Goal: Task Accomplishment & Management: Manage account settings

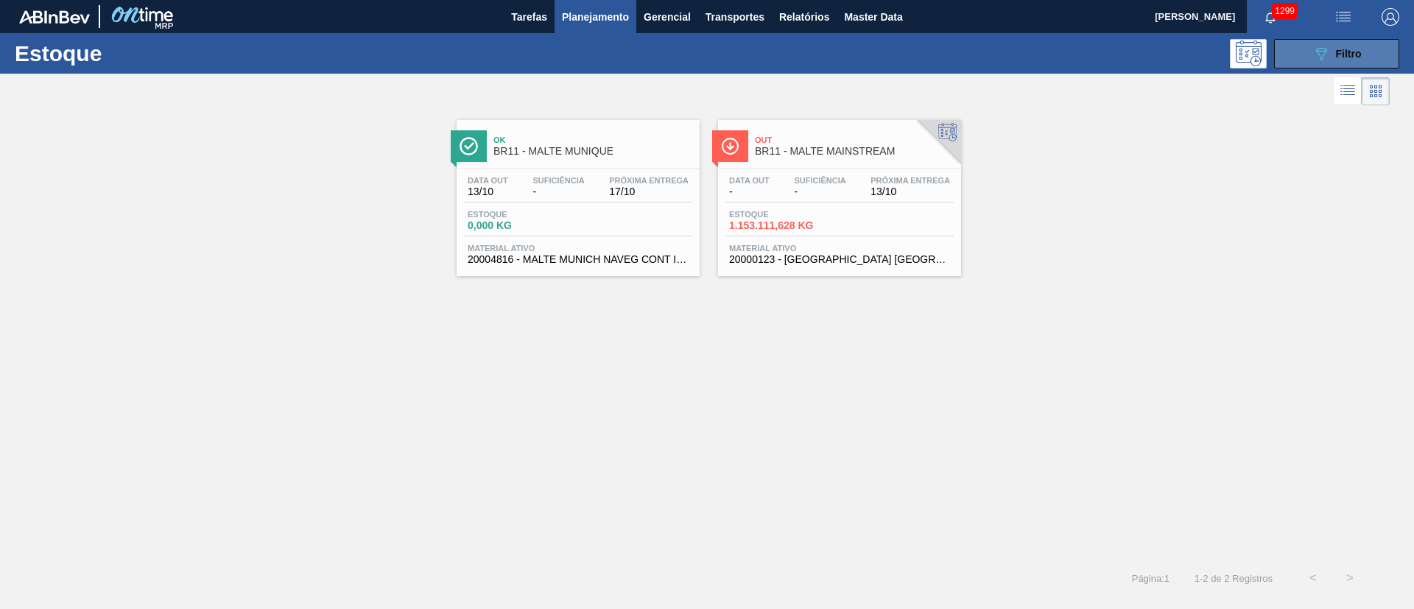
click at [1319, 51] on icon "089F7B8B-B2A5-4AFE-B5C0-19BA573D28AC" at bounding box center [1321, 54] width 18 height 18
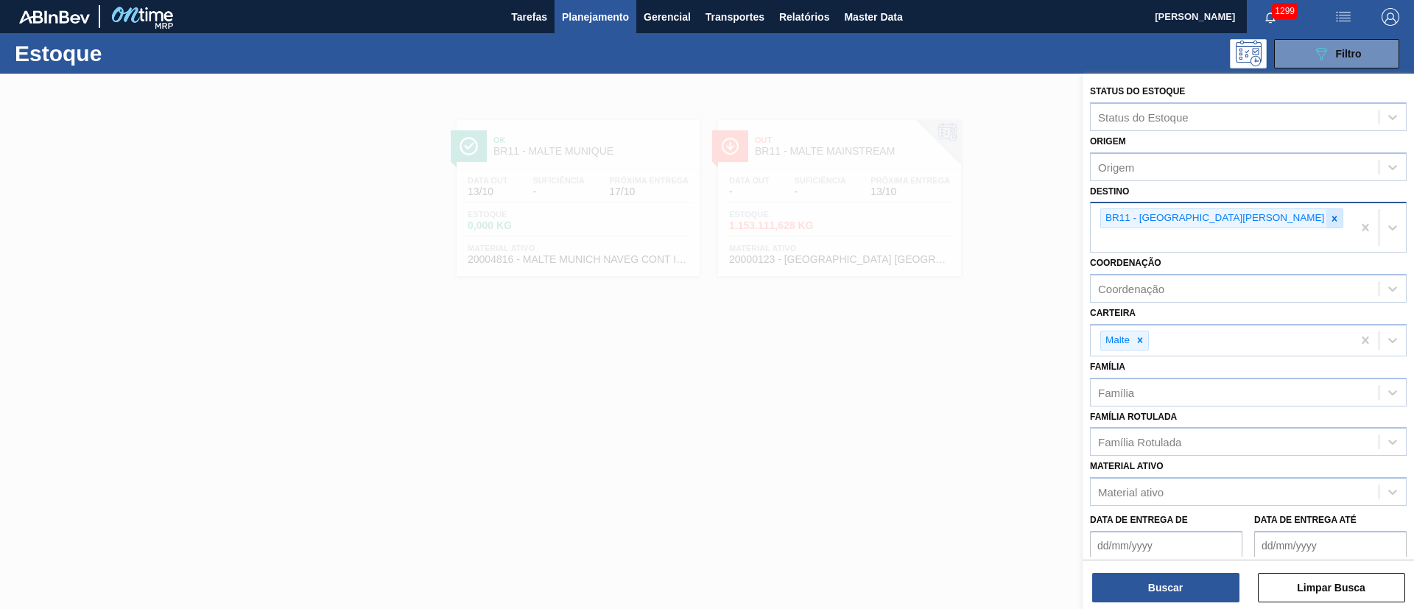
click at [1326, 212] on div at bounding box center [1334, 218] width 16 height 18
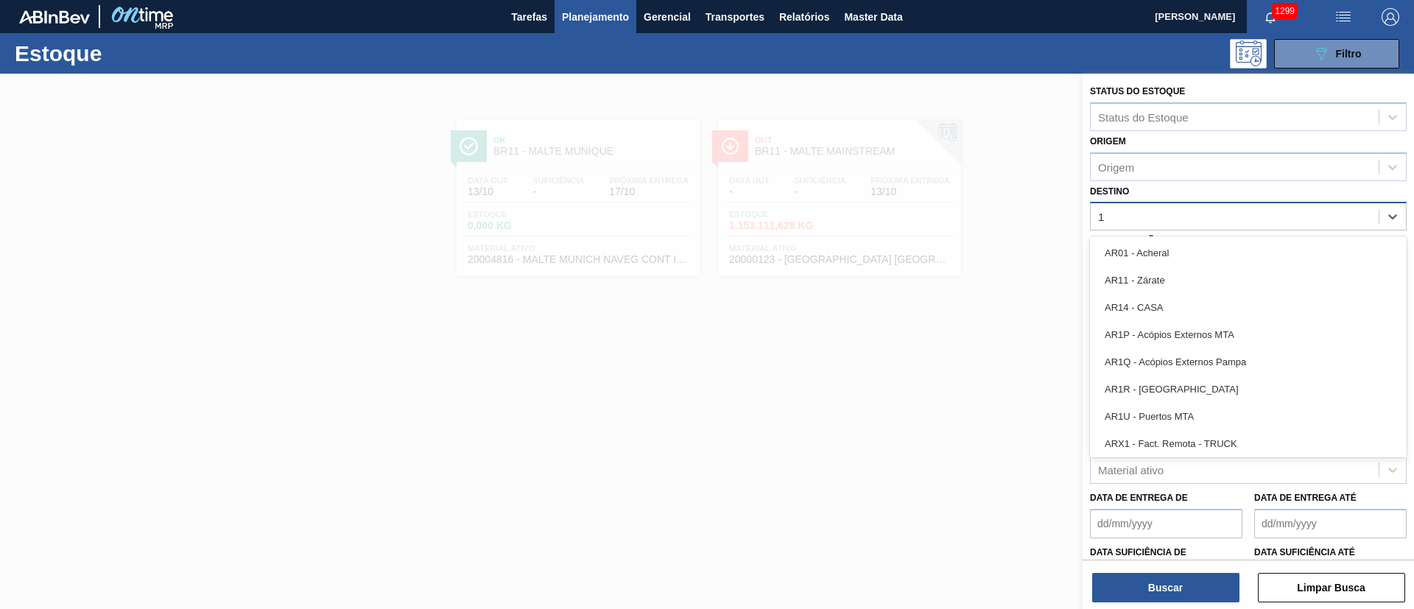
type input "16"
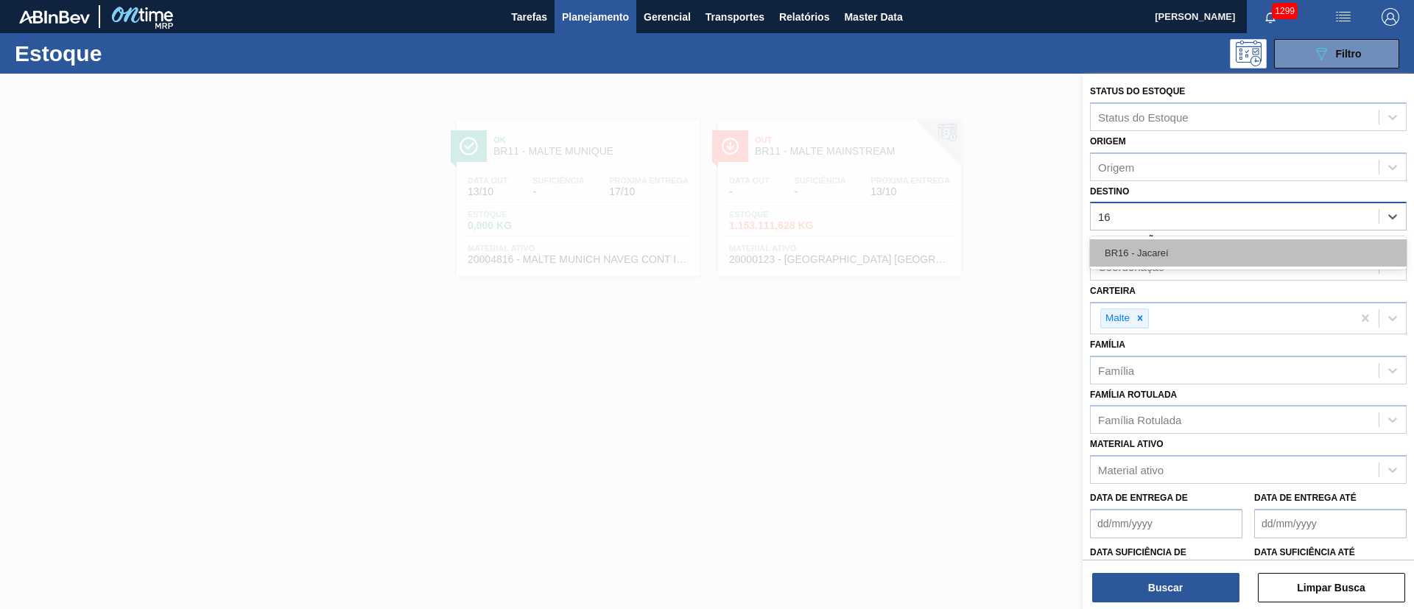
click at [1157, 250] on div "BR16 - Jacareí" at bounding box center [1248, 252] width 317 height 27
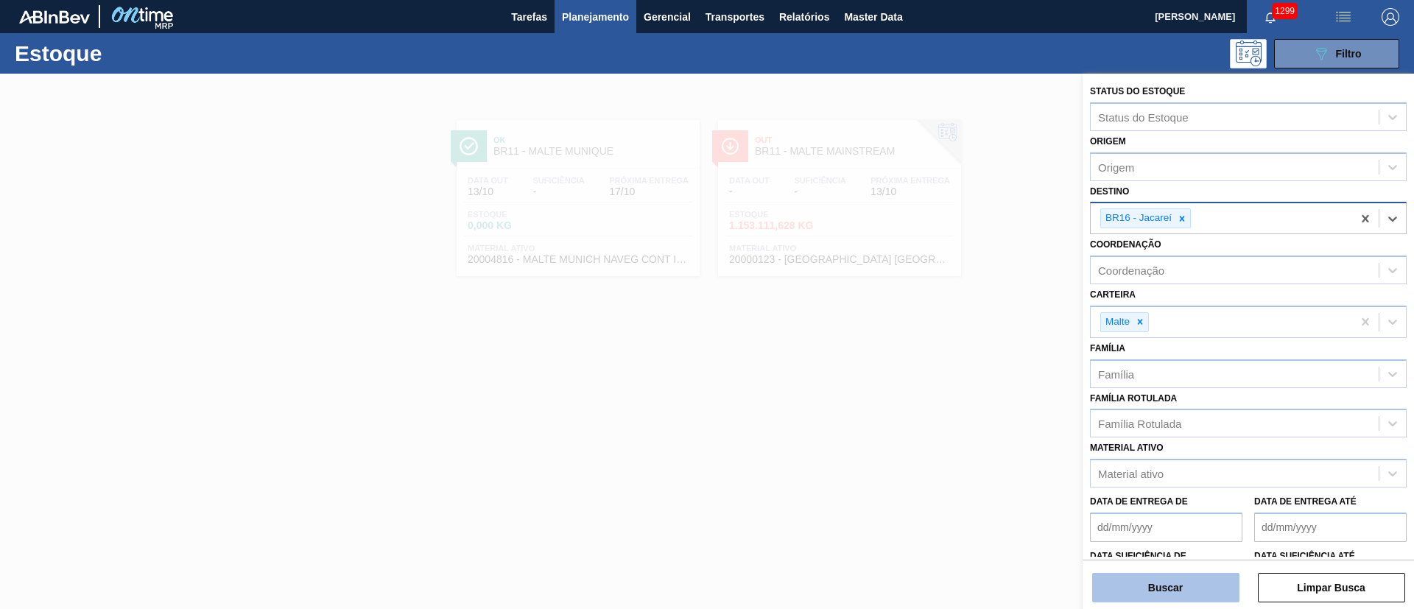
click at [1128, 577] on button "Buscar" at bounding box center [1165, 587] width 147 height 29
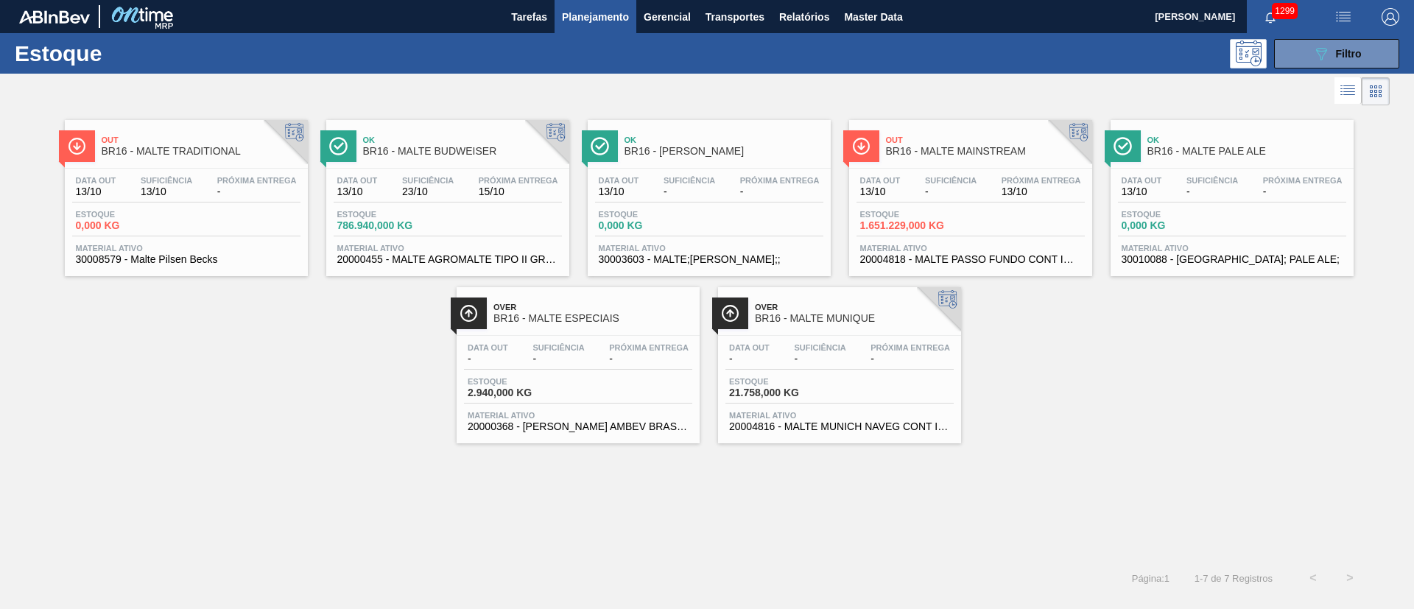
click at [898, 194] on span "13/10" at bounding box center [880, 191] width 40 height 11
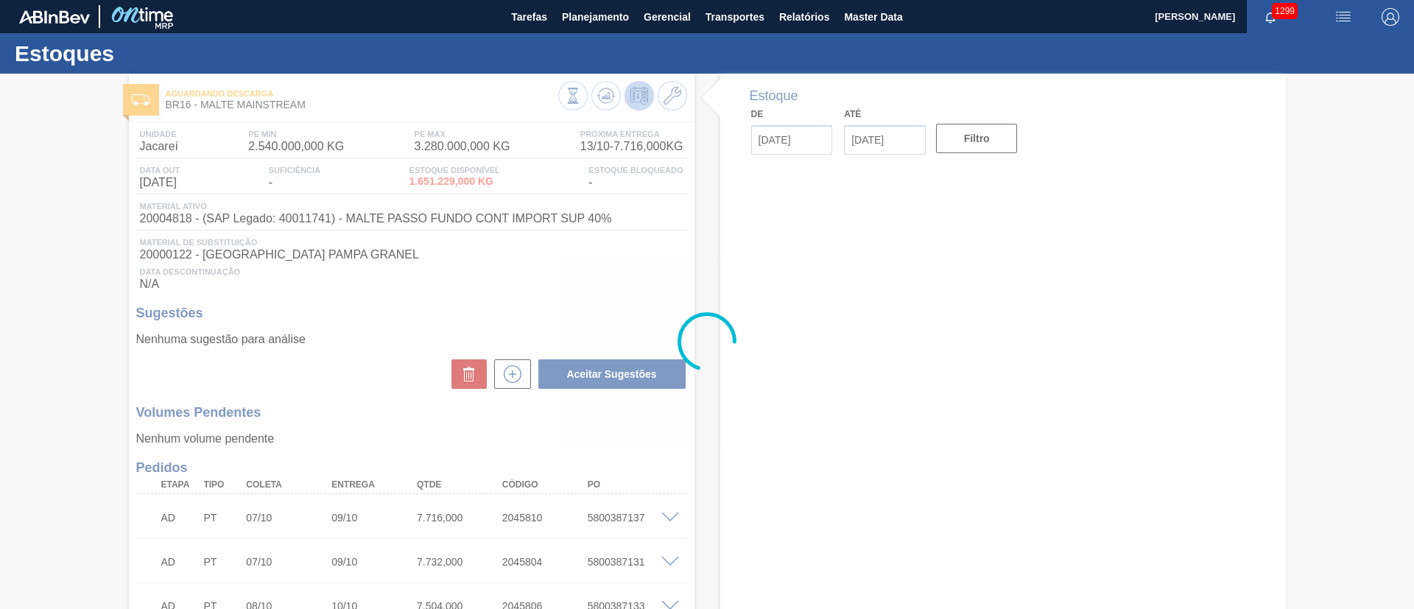
type input "[DATE]"
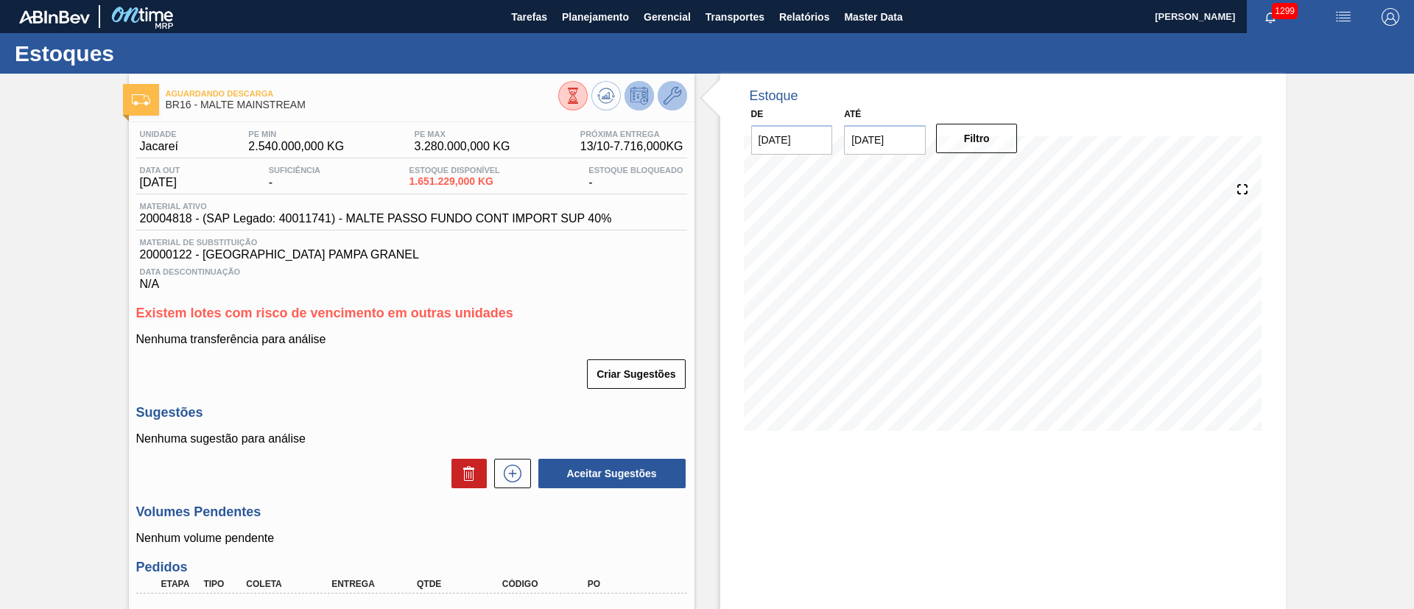
click at [672, 92] on icon at bounding box center [672, 96] width 18 height 18
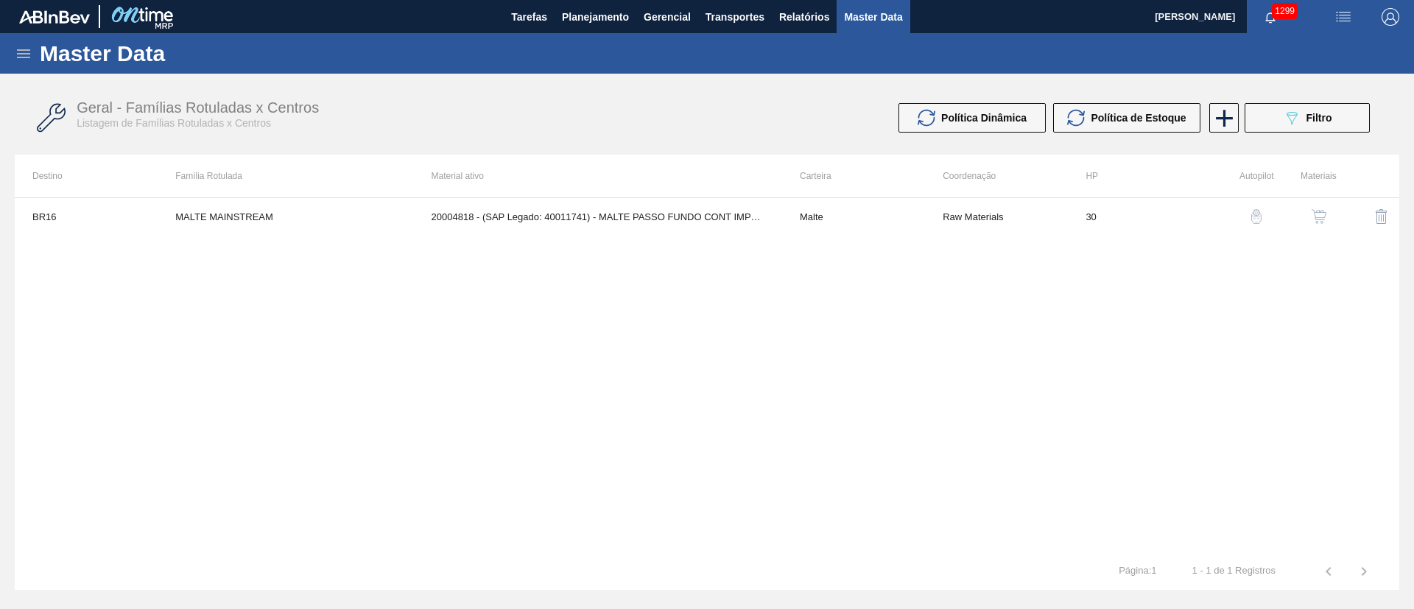
click at [1317, 225] on button "button" at bounding box center [1318, 216] width 35 height 35
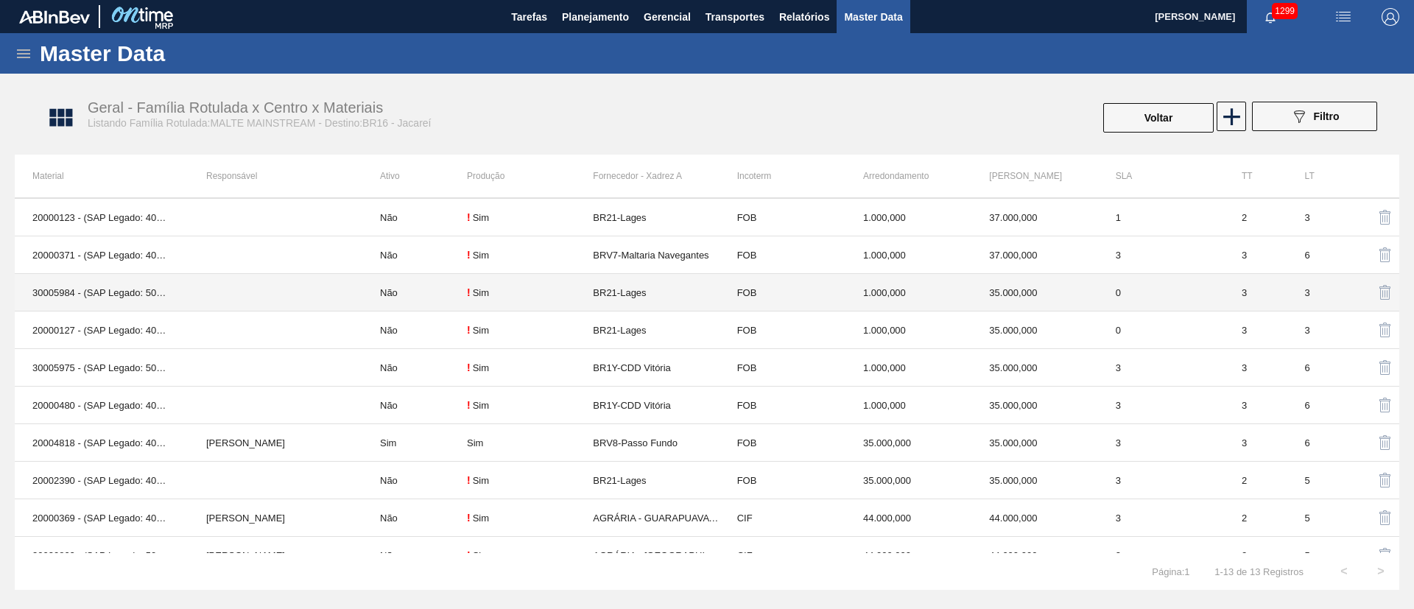
scroll to position [133, 0]
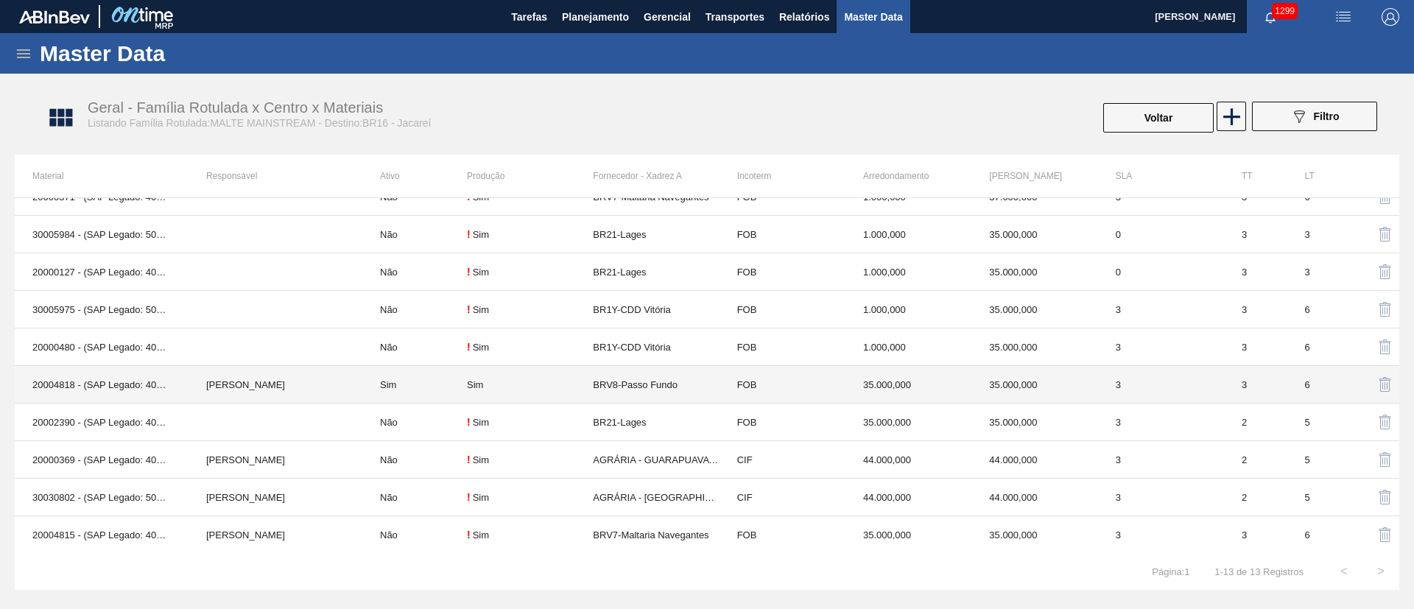
click at [442, 384] on td "Sim" at bounding box center [414, 385] width 105 height 38
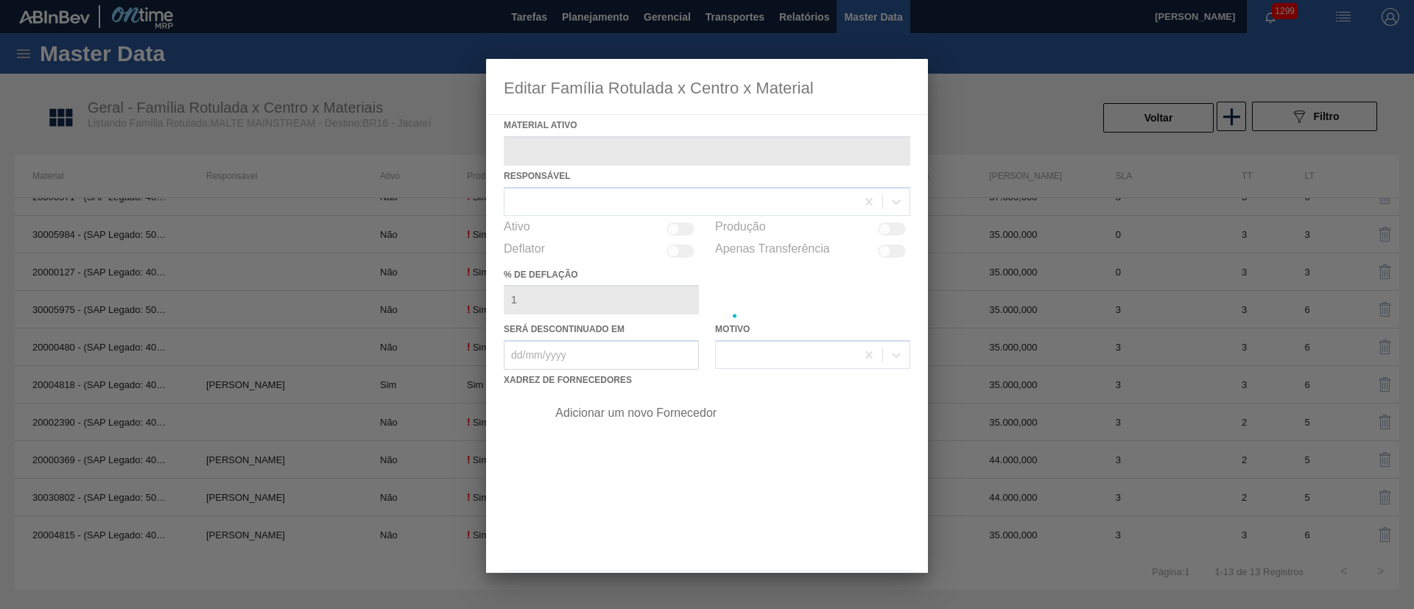
type ativo "20004818 - (SAP Legado: 40011741) - MALTE PASSO FUNDO CONT IMPORT SUP 40%"
checkbox input "true"
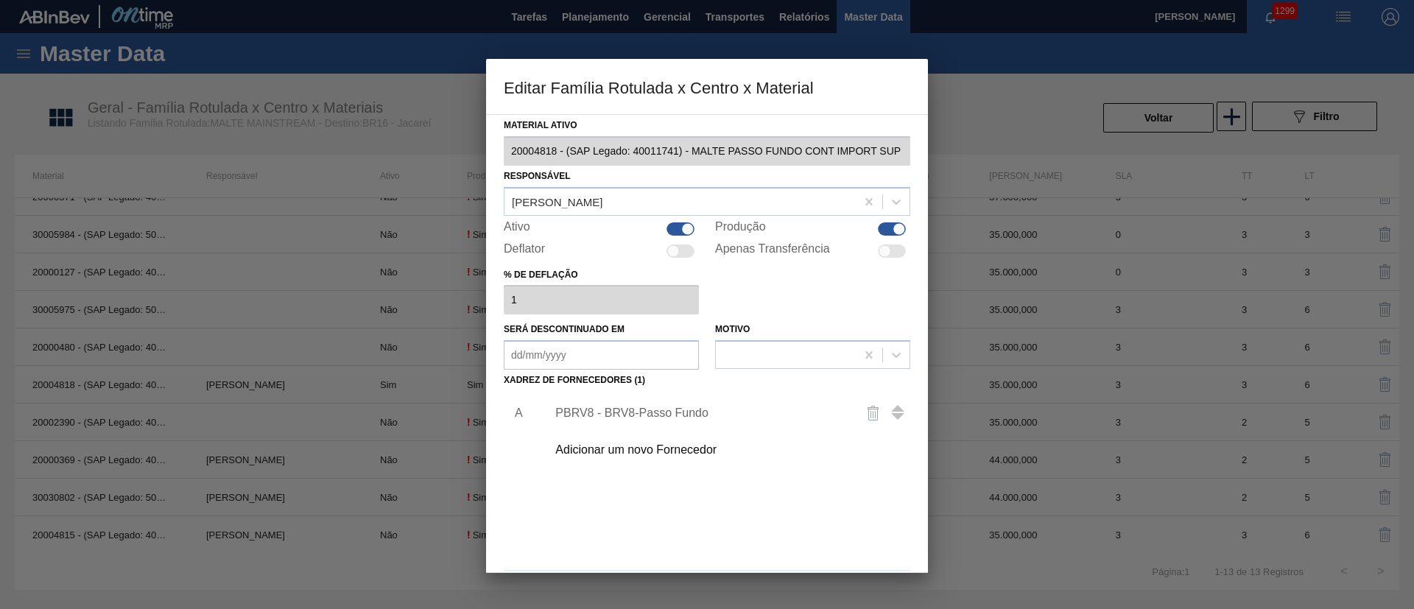
click at [577, 403] on div "PBRV8 - BRV8-Passo Fundo" at bounding box center [724, 413] width 372 height 37
click at [586, 409] on div "PBRV8 - BRV8-Passo Fundo" at bounding box center [699, 412] width 289 height 13
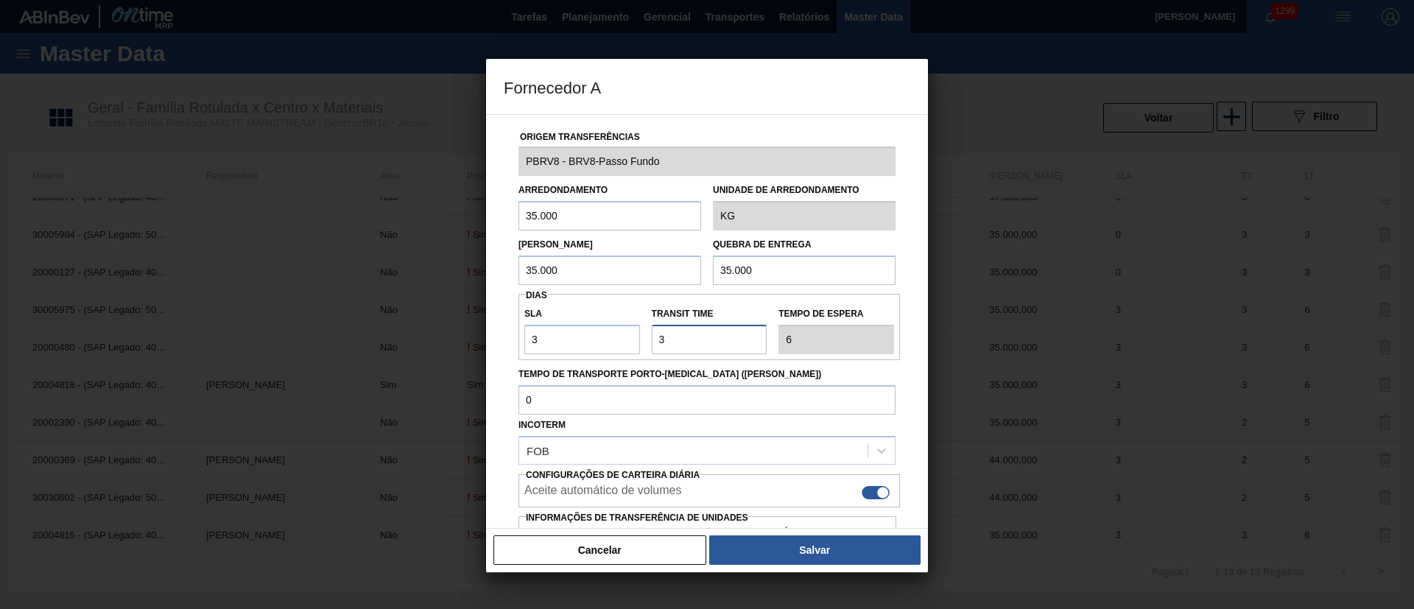
drag, startPoint x: 696, startPoint y: 341, endPoint x: 602, endPoint y: 334, distance: 93.7
click at [603, 334] on div "SLA 3 Transit Time Tempo de espera 6" at bounding box center [708, 327] width 381 height 54
type input "2"
type input "5"
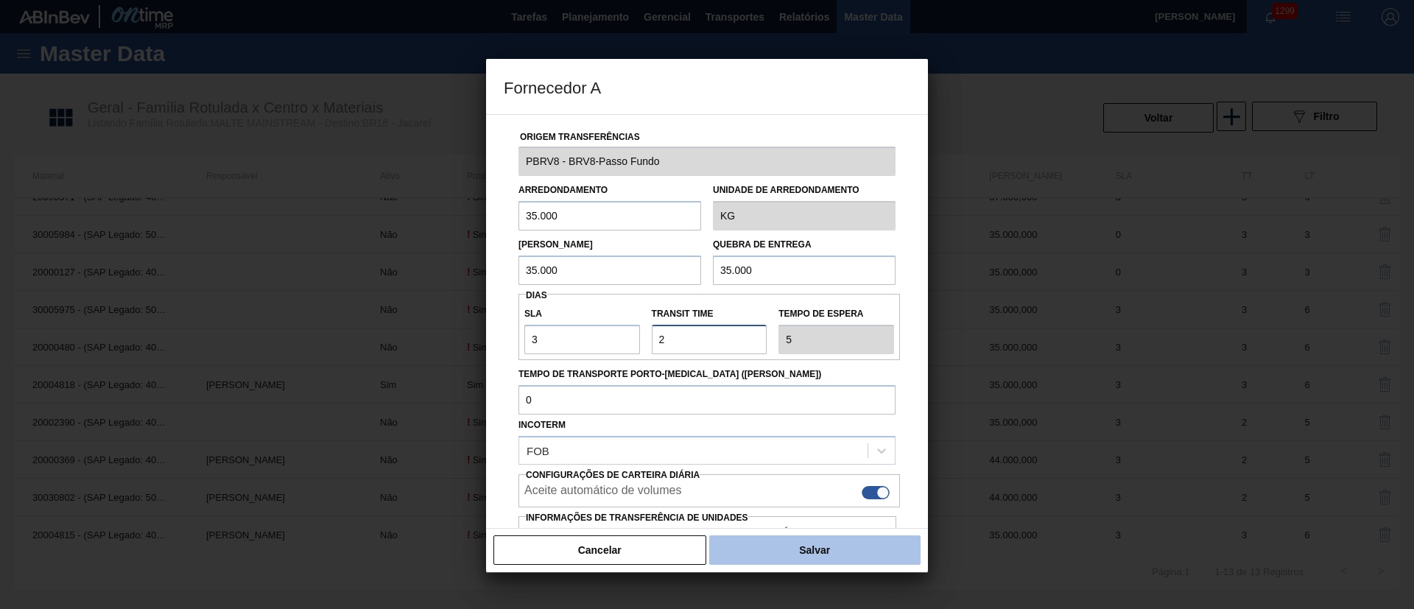
type input "2"
click at [806, 546] on button "Salvar" at bounding box center [814, 549] width 211 height 29
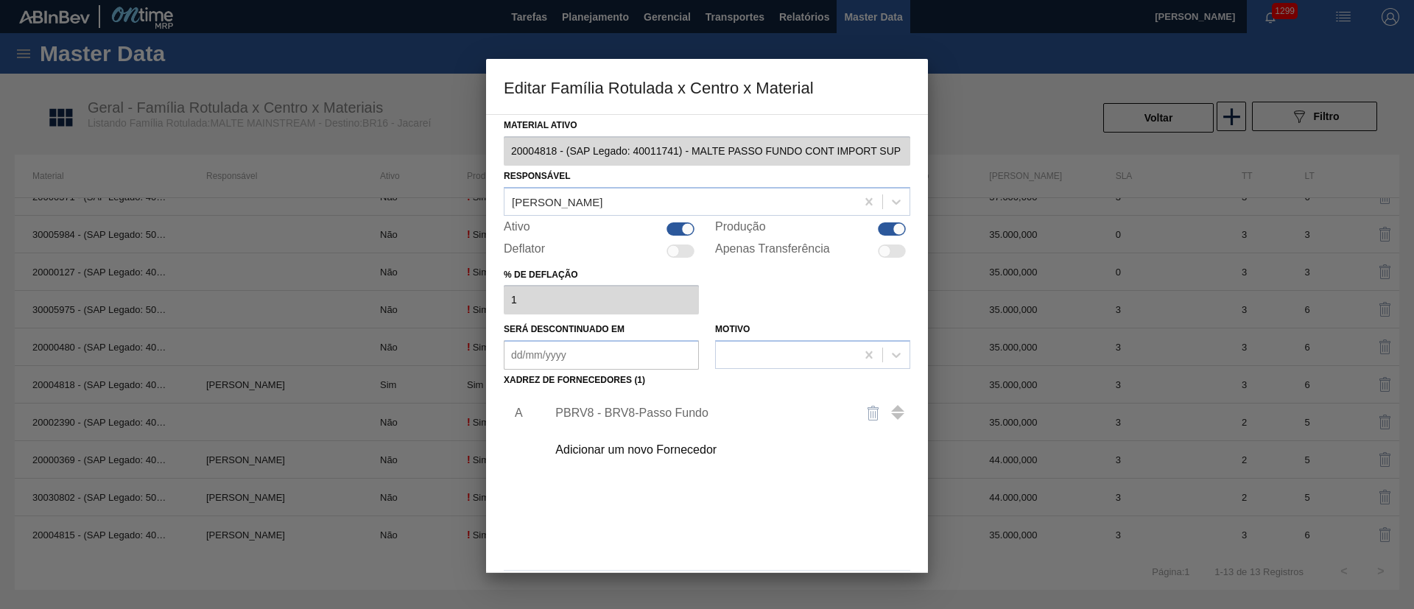
scroll to position [54, 0]
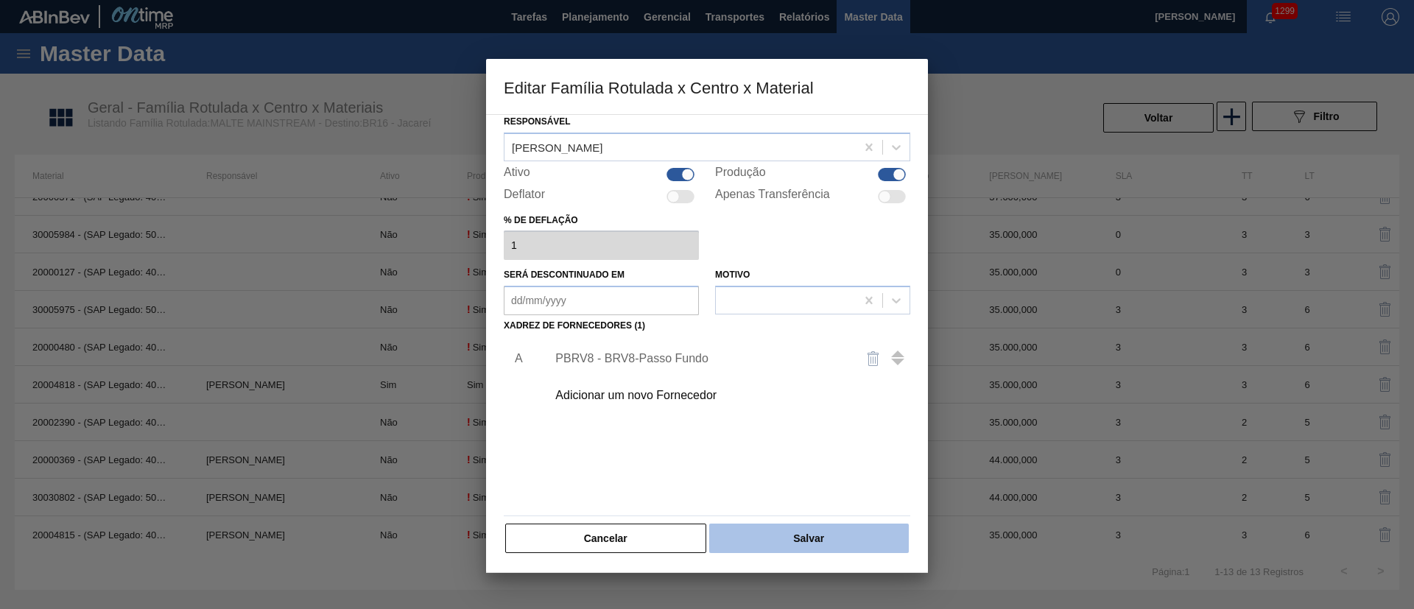
click at [796, 539] on button "Salvar" at bounding box center [809, 538] width 200 height 29
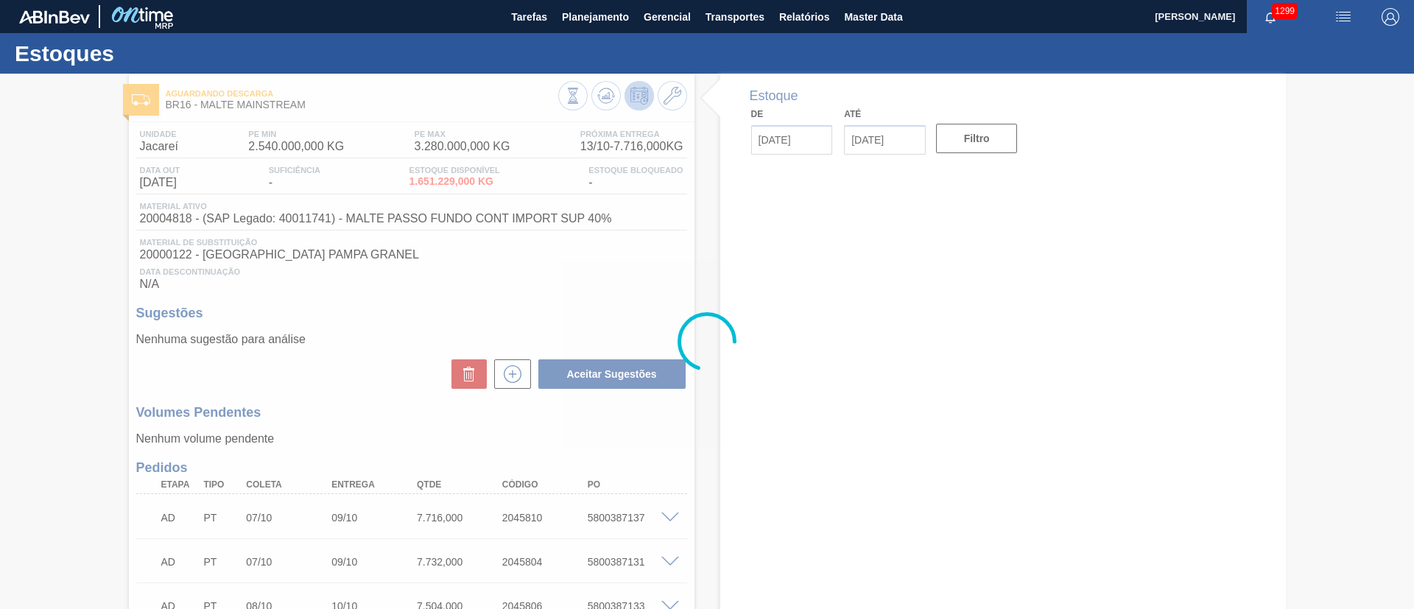
type input "[DATE]"
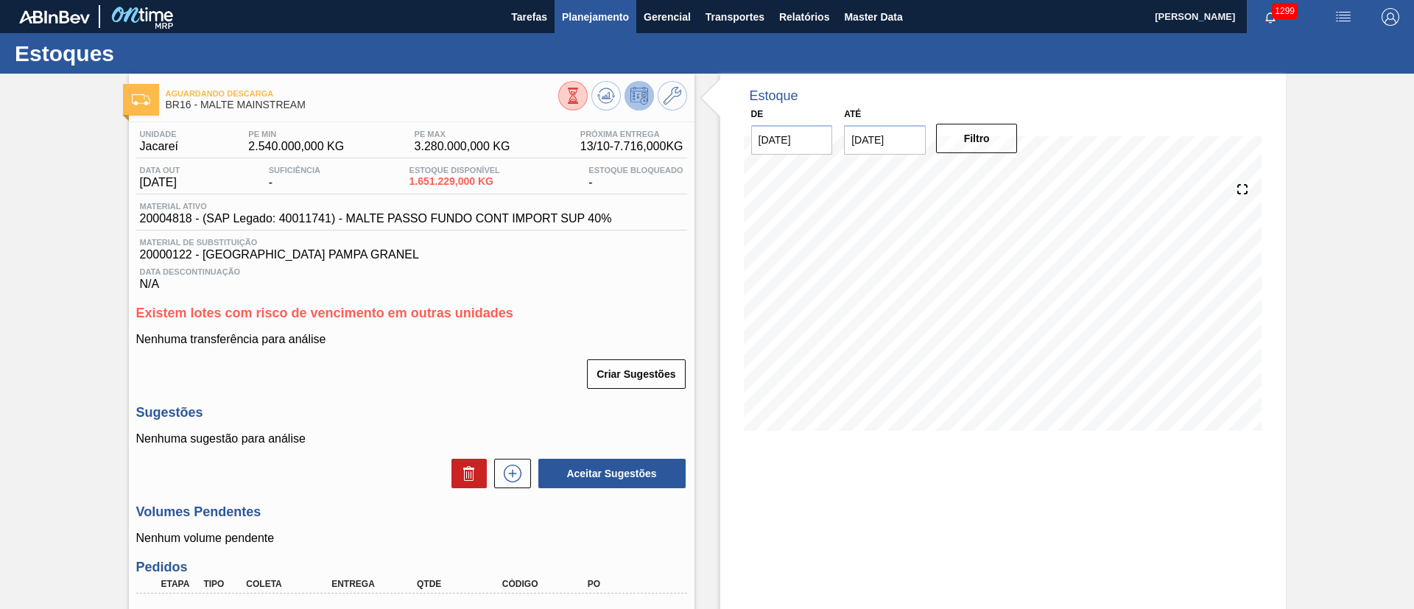
click at [573, 17] on span "Planejamento" at bounding box center [595, 17] width 67 height 18
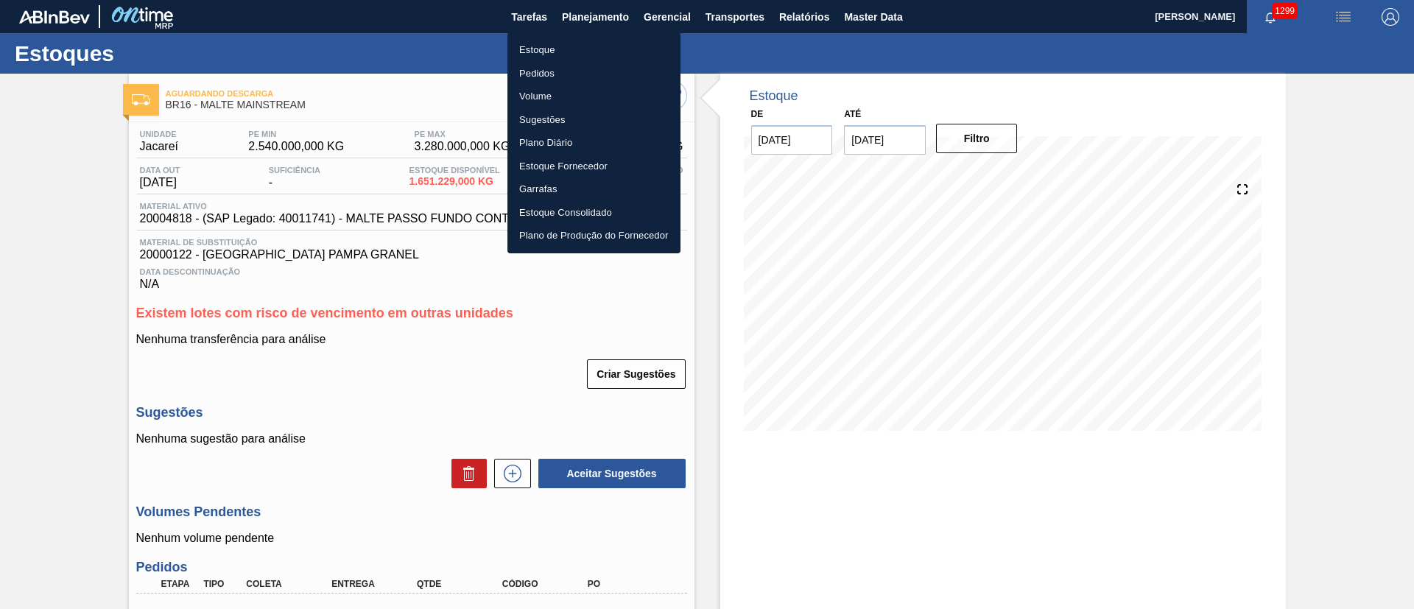
click at [537, 49] on li "Estoque" at bounding box center [593, 50] width 173 height 24
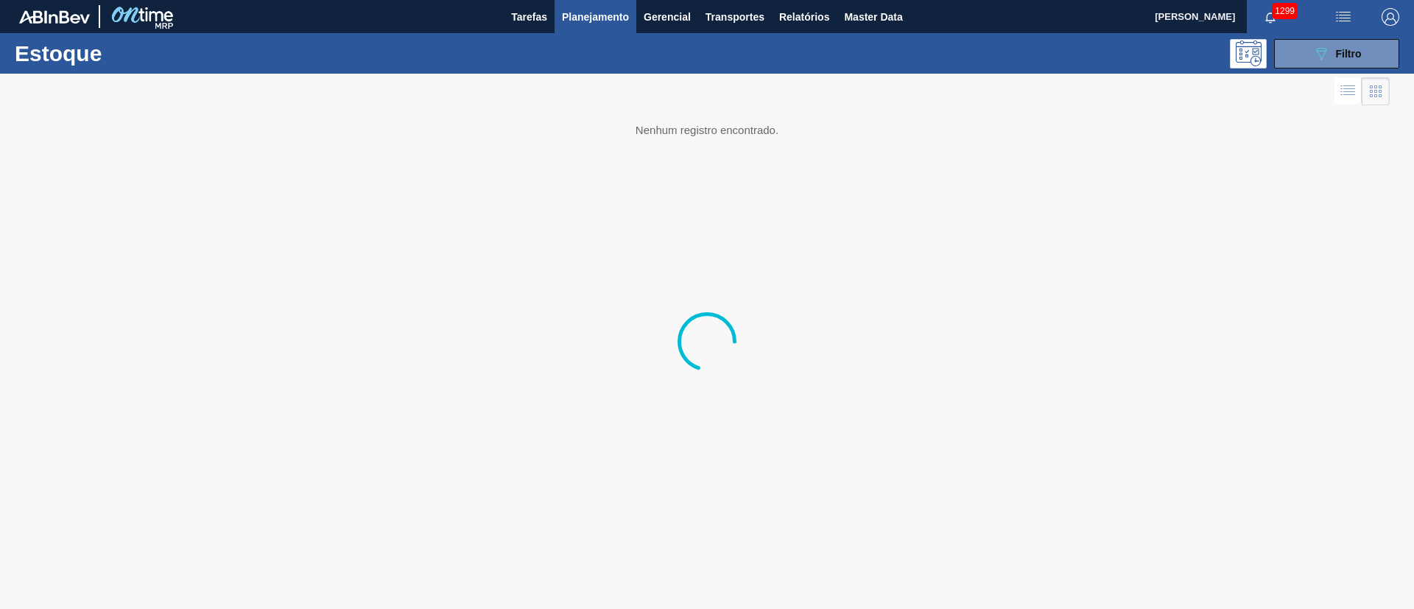
drag, startPoint x: 1301, startPoint y: 54, endPoint x: 1227, endPoint y: 94, distance: 84.0
click at [1301, 54] on button "089F7B8B-B2A5-4AFE-B5C0-19BA573D28AC Filtro" at bounding box center [1336, 53] width 125 height 29
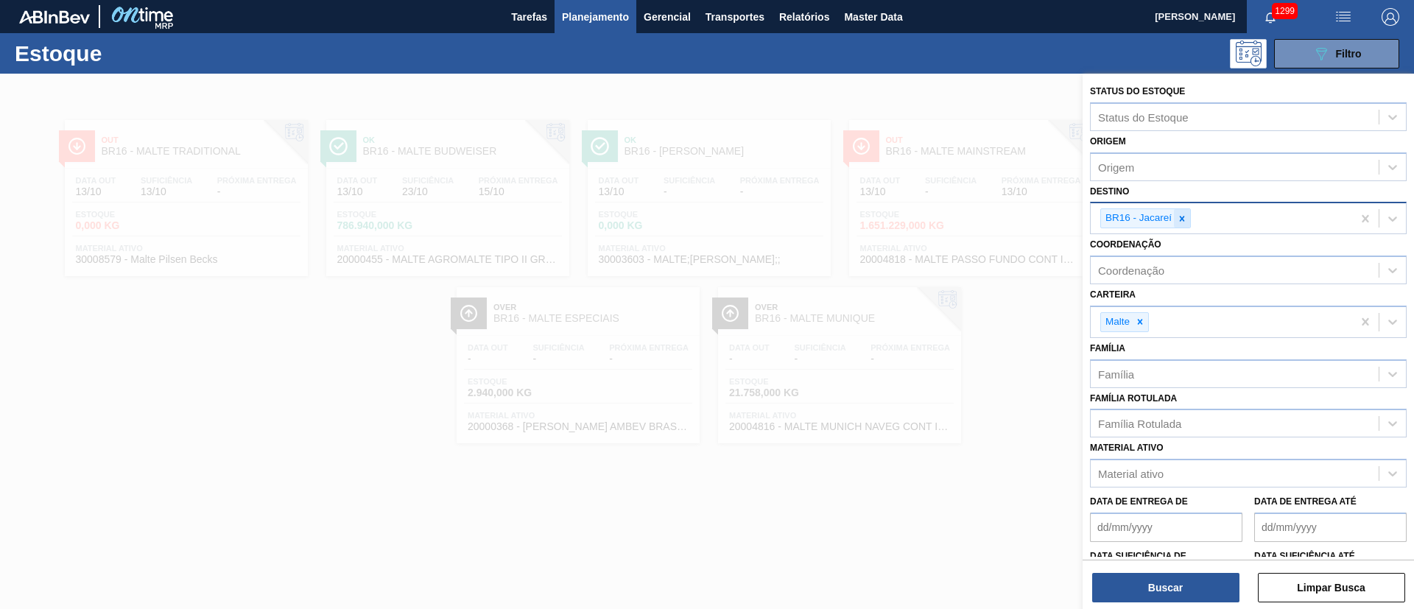
click at [1184, 212] on div at bounding box center [1182, 218] width 16 height 18
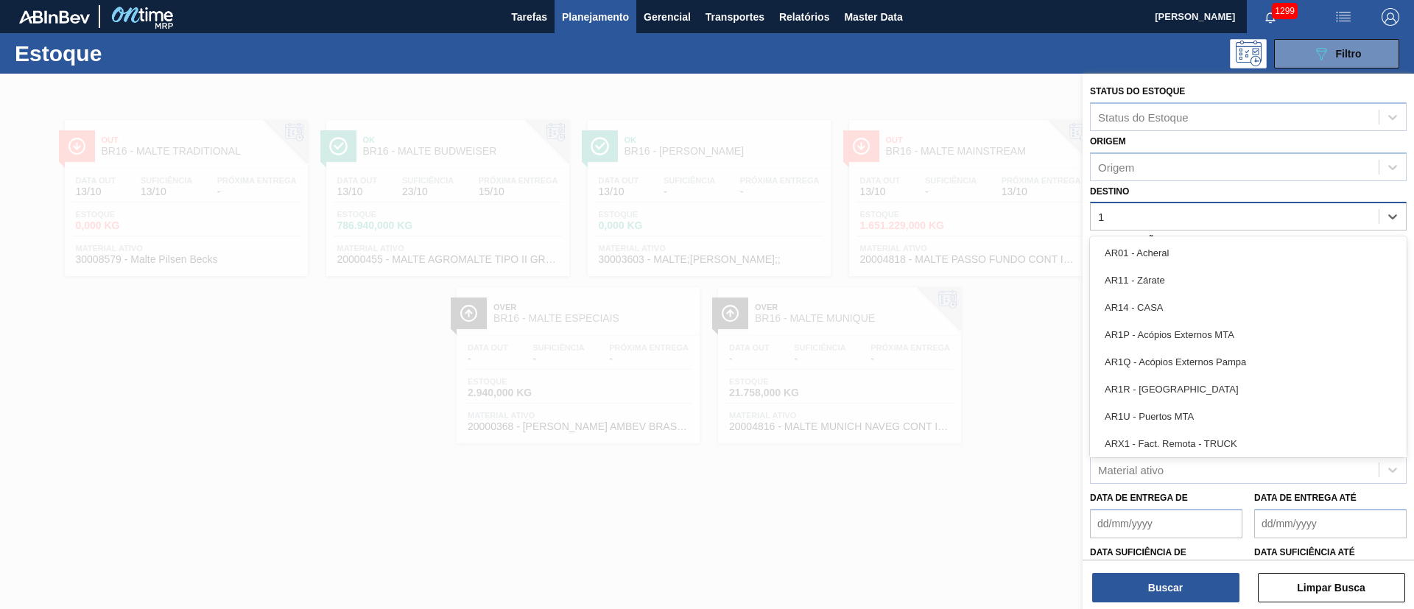
type input "10"
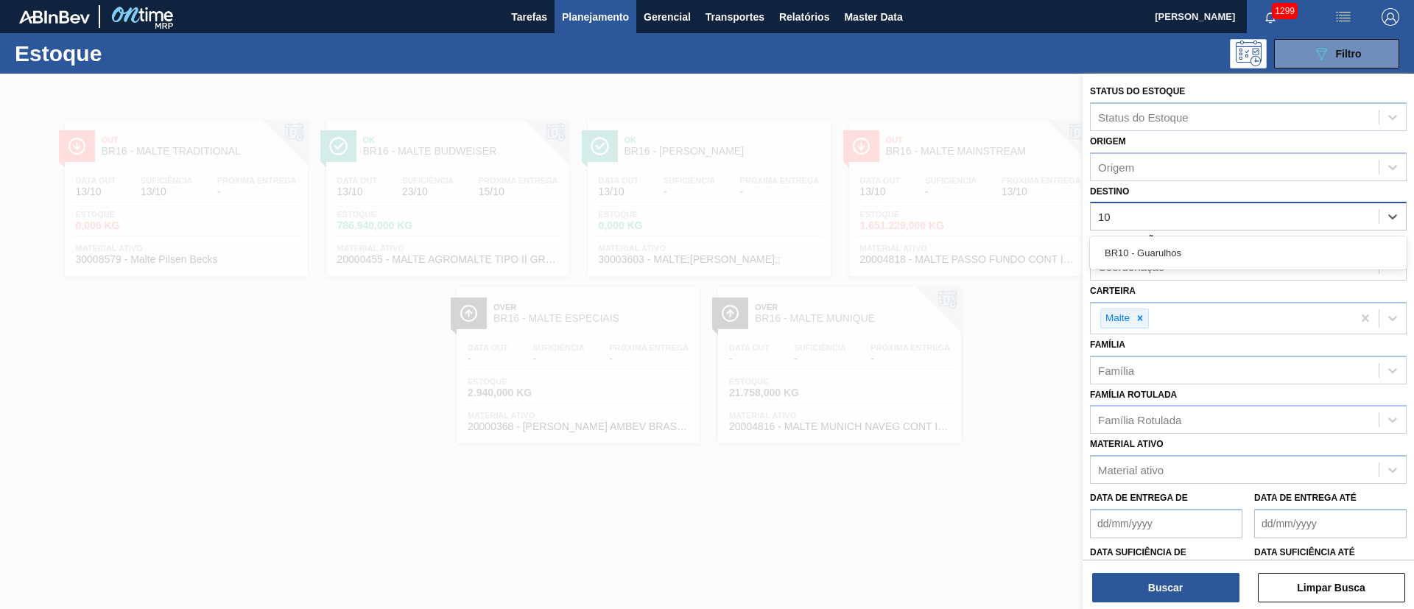
click at [1147, 238] on div "BR10 - Guarulhos" at bounding box center [1248, 252] width 317 height 33
click at [1143, 253] on div "BR10 - Guarulhos" at bounding box center [1248, 252] width 317 height 27
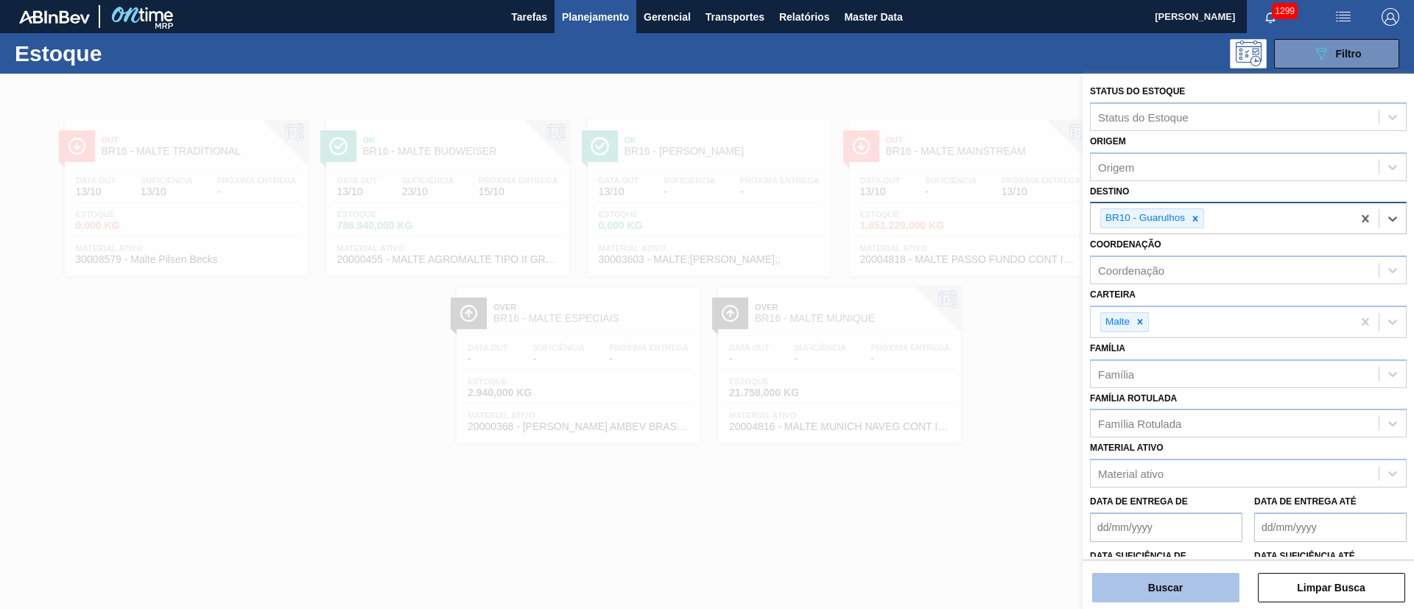
click at [1129, 580] on button "Buscar" at bounding box center [1165, 587] width 147 height 29
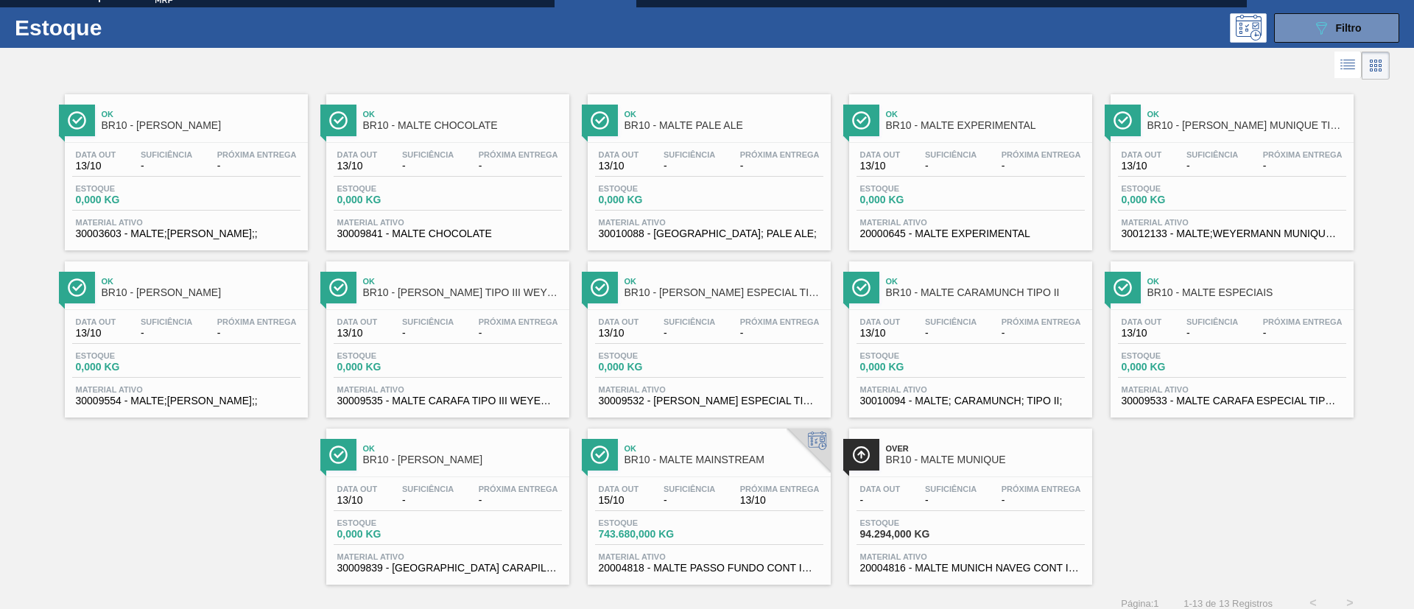
scroll to position [38, 0]
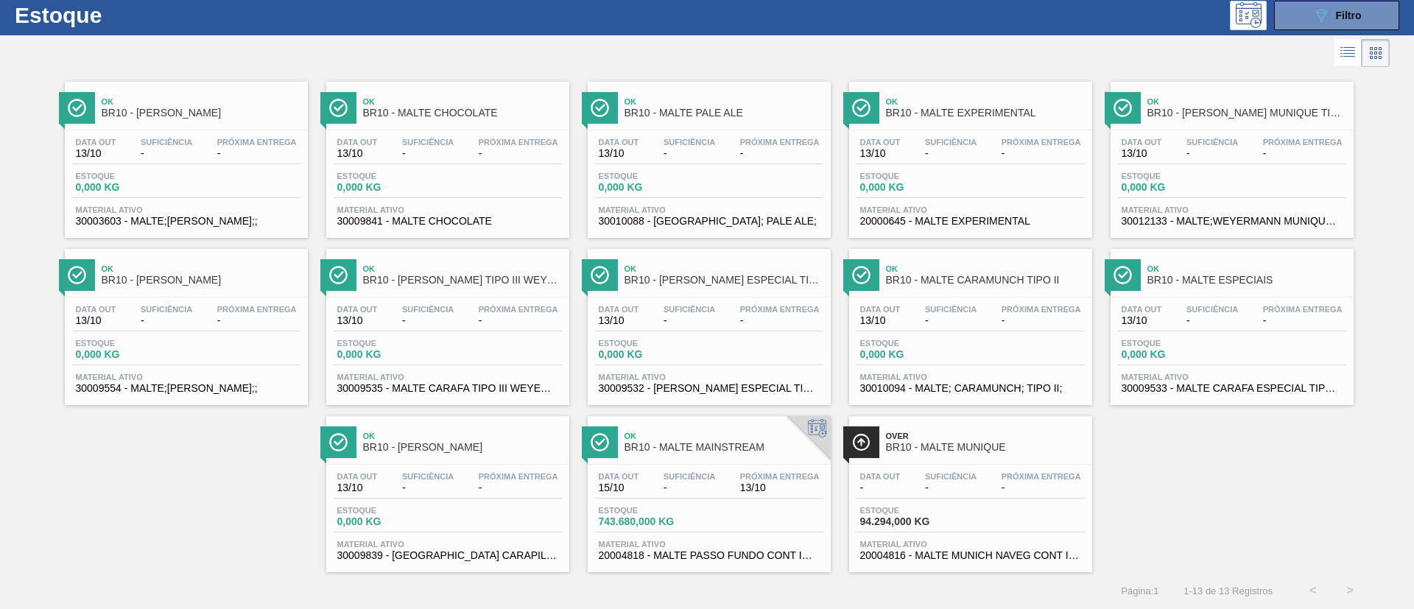
click at [664, 466] on div "Data out 15/10 Suficiência - Próxima Entrega 13/10 Estoque 743.680,000 KG Mater…" at bounding box center [709, 515] width 243 height 100
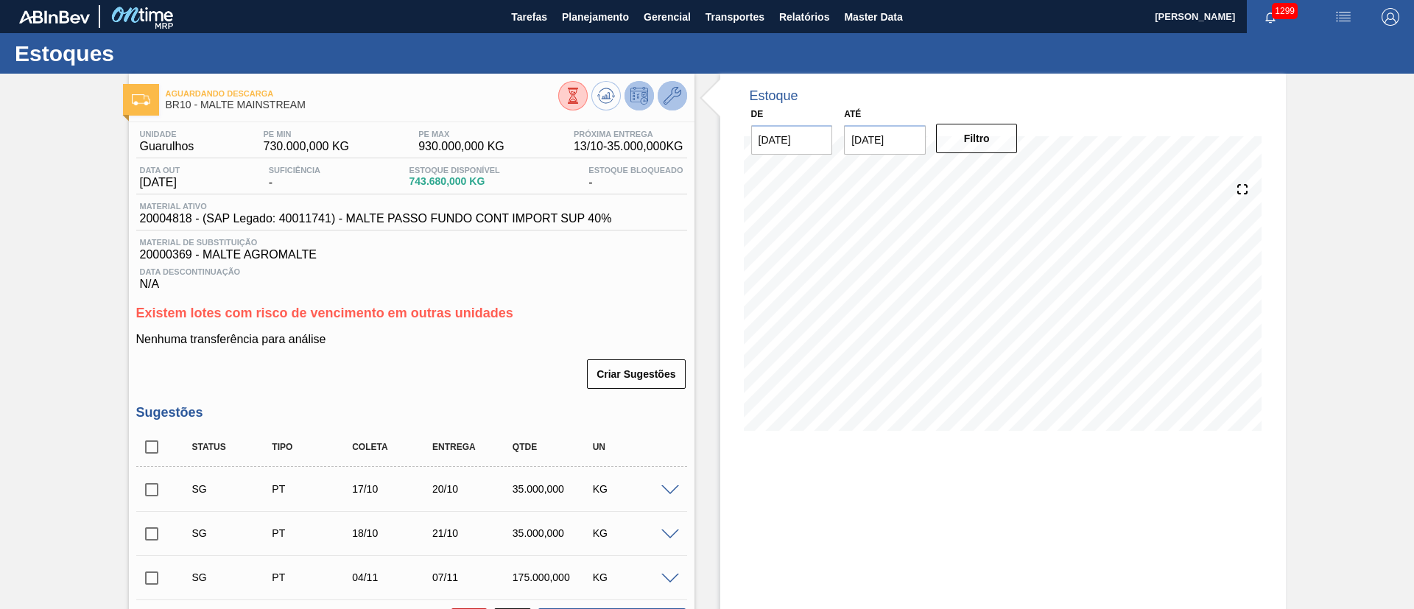
click at [675, 94] on icon at bounding box center [672, 96] width 18 height 18
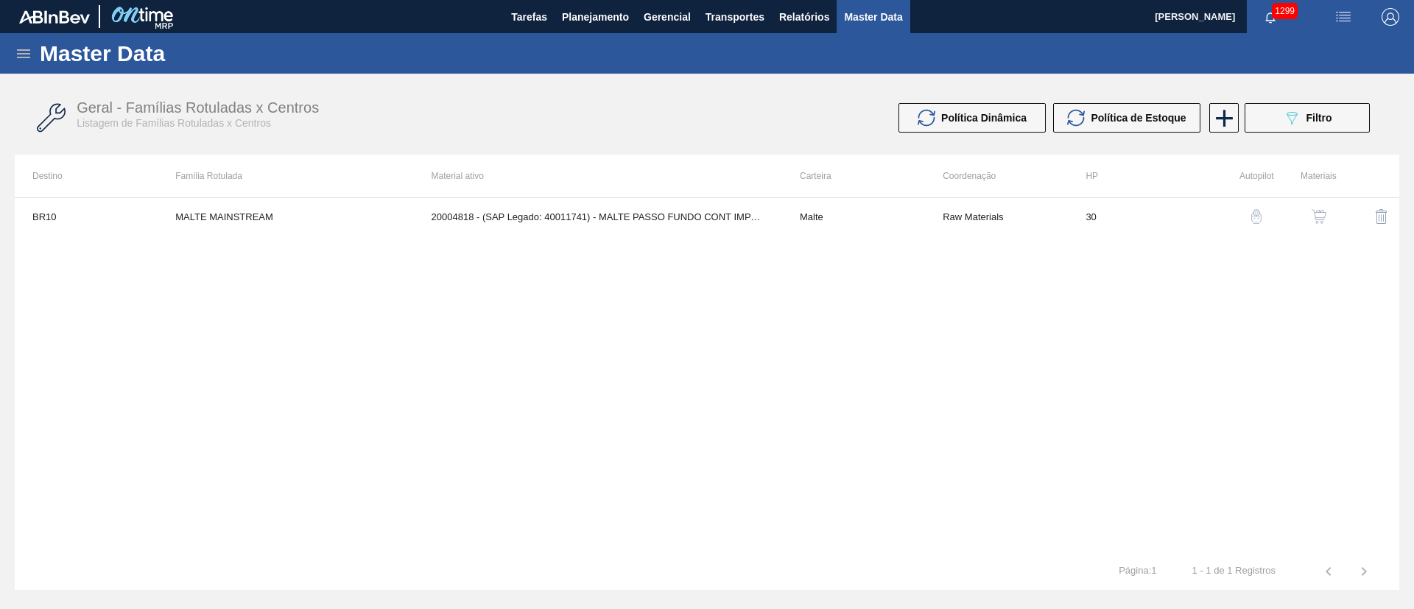
click at [1327, 216] on div "button" at bounding box center [1319, 216] width 18 height 15
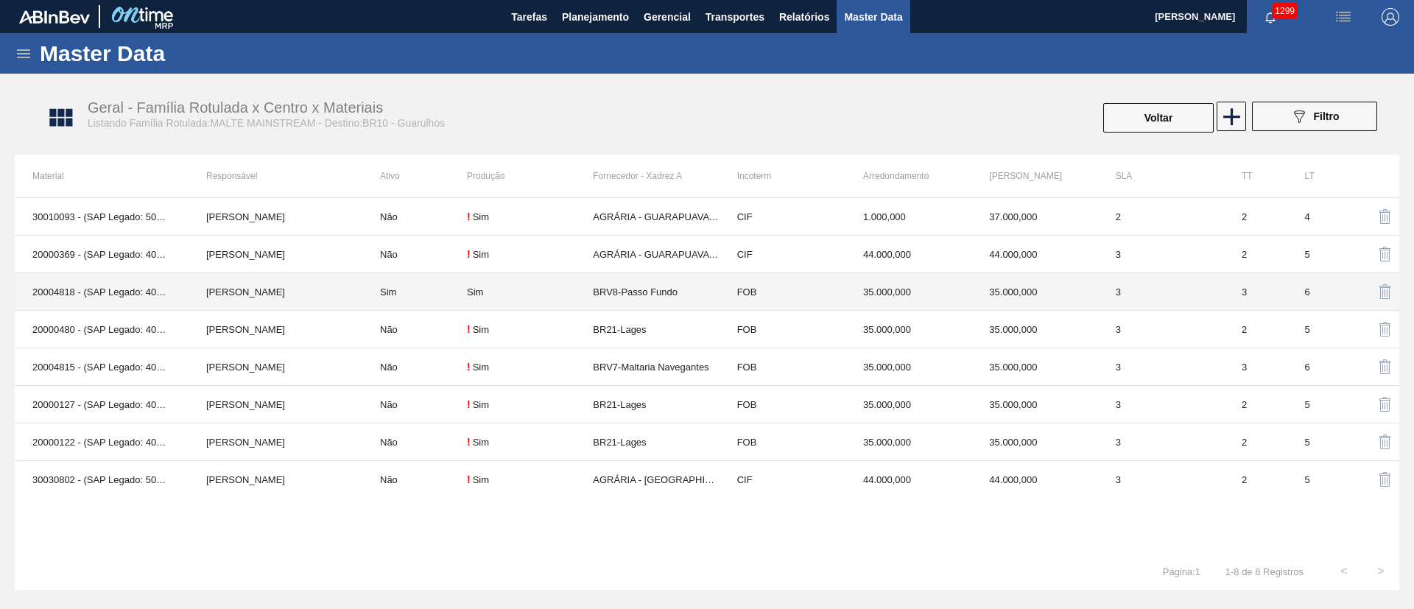
click at [440, 291] on td "Sim" at bounding box center [414, 292] width 105 height 38
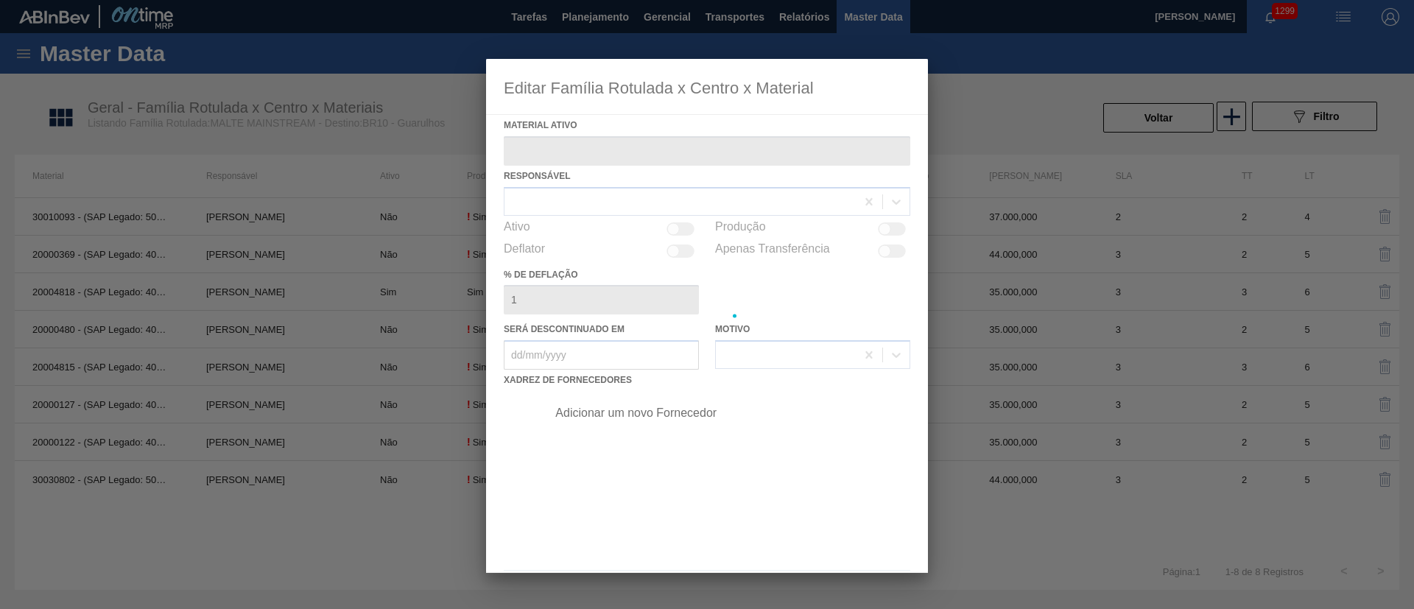
type ativo "20004818 - (SAP Legado: 40011741) - MALTE PASSO FUNDO CONT IMPORT SUP 40%"
checkbox input "true"
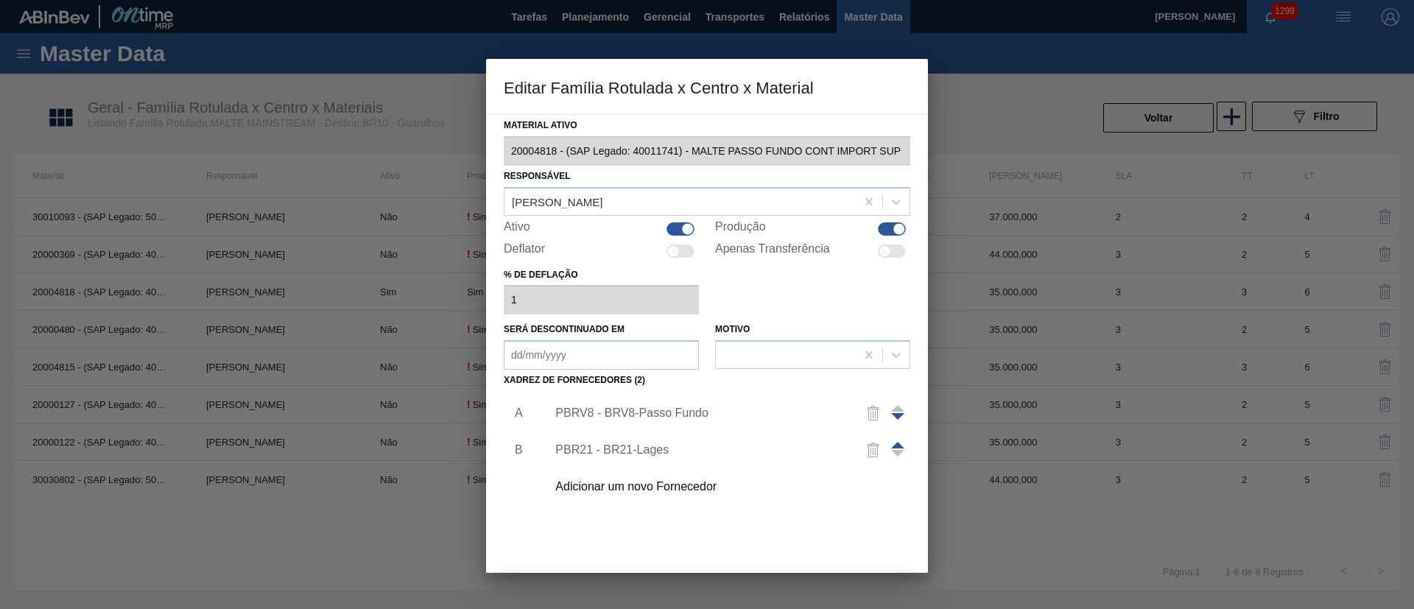
click at [584, 412] on div "PBRV8 - BRV8-Passo Fundo" at bounding box center [699, 412] width 289 height 13
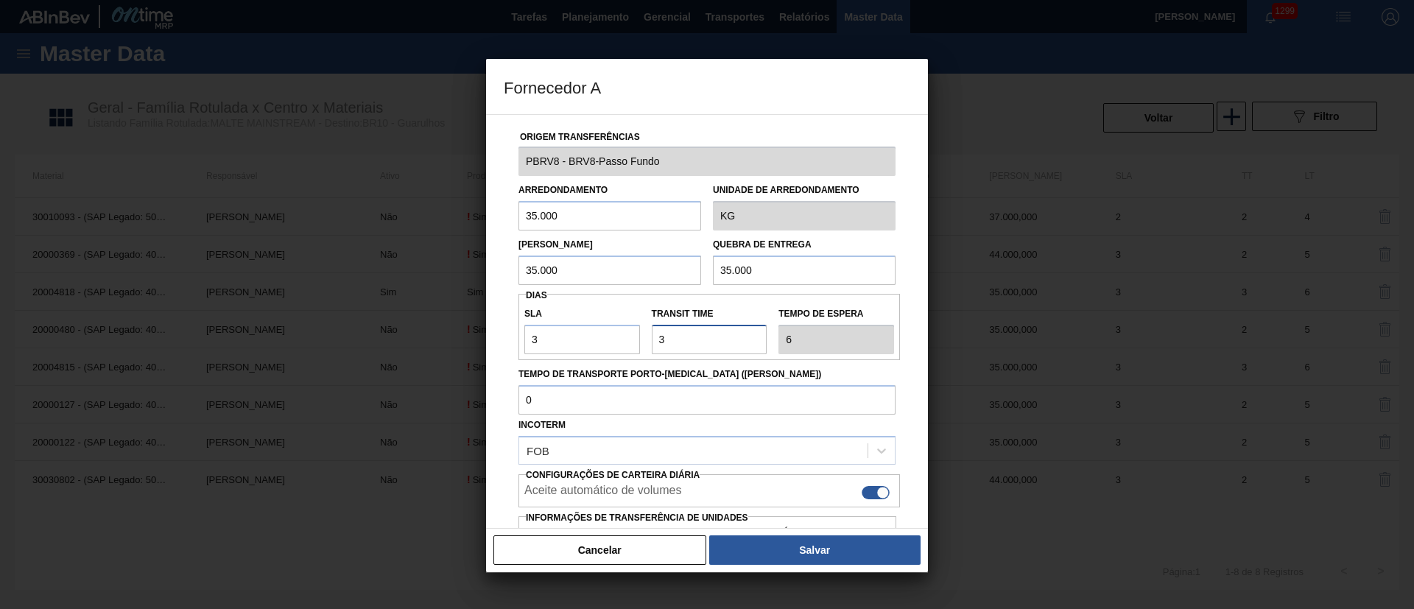
drag, startPoint x: 677, startPoint y: 344, endPoint x: 606, endPoint y: 338, distance: 71.7
click at [606, 338] on div "SLA 3 Transit Time Tempo de espera 6" at bounding box center [708, 327] width 381 height 54
type input "2"
type input "5"
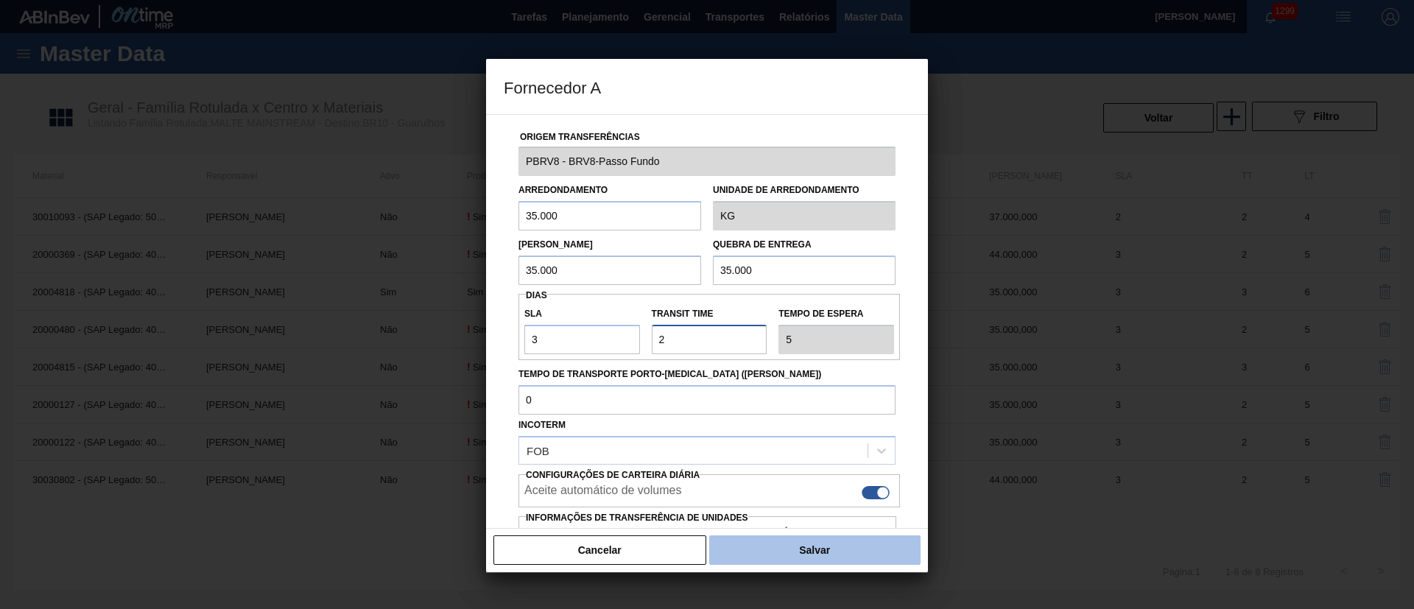
type input "2"
click at [786, 538] on button "Salvar" at bounding box center [814, 549] width 211 height 29
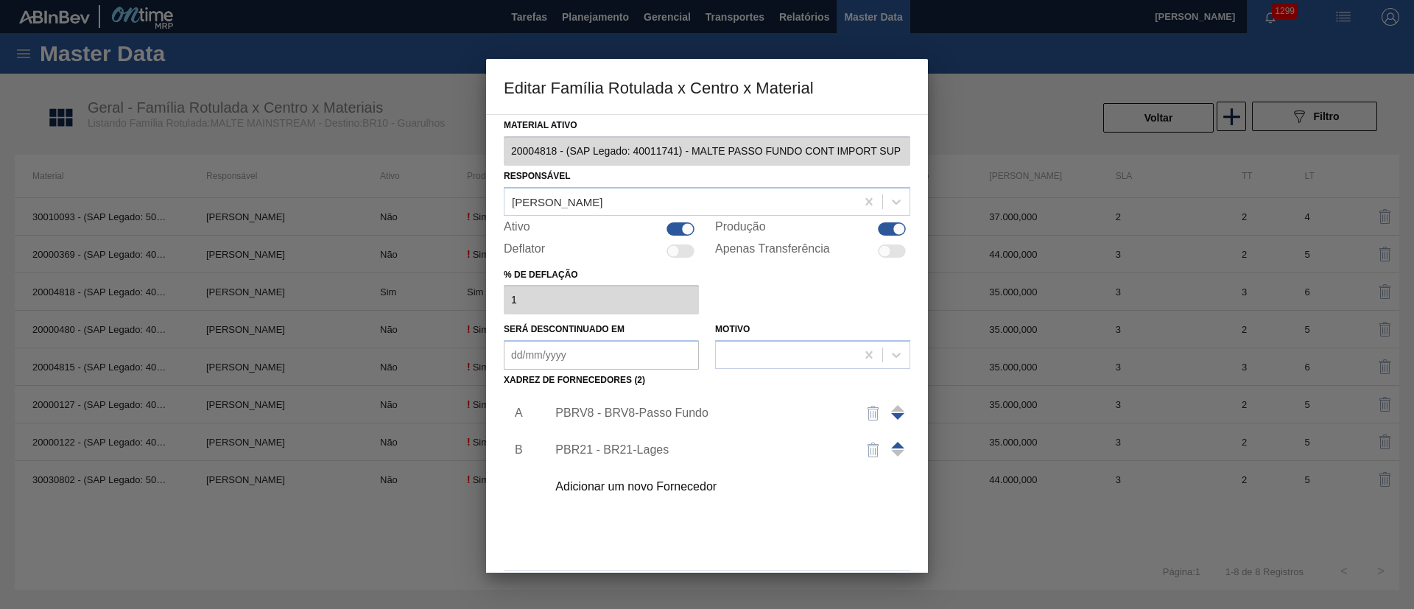
scroll to position [54, 0]
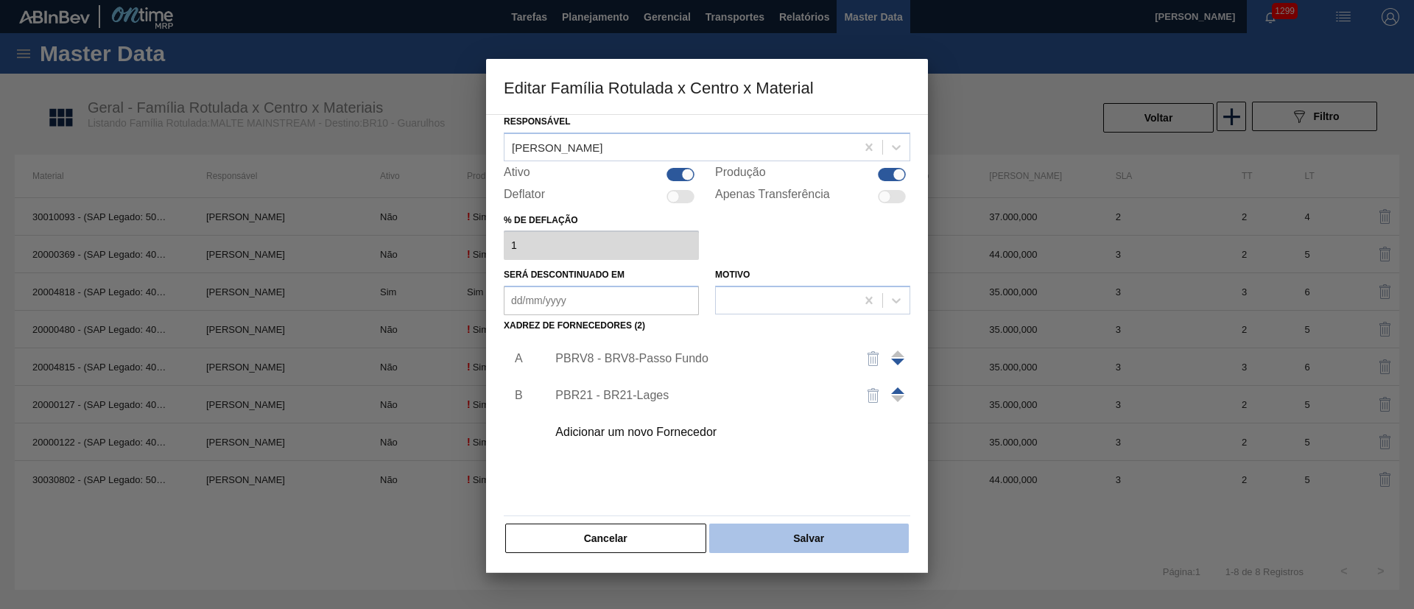
click at [825, 538] on button "Salvar" at bounding box center [809, 538] width 200 height 29
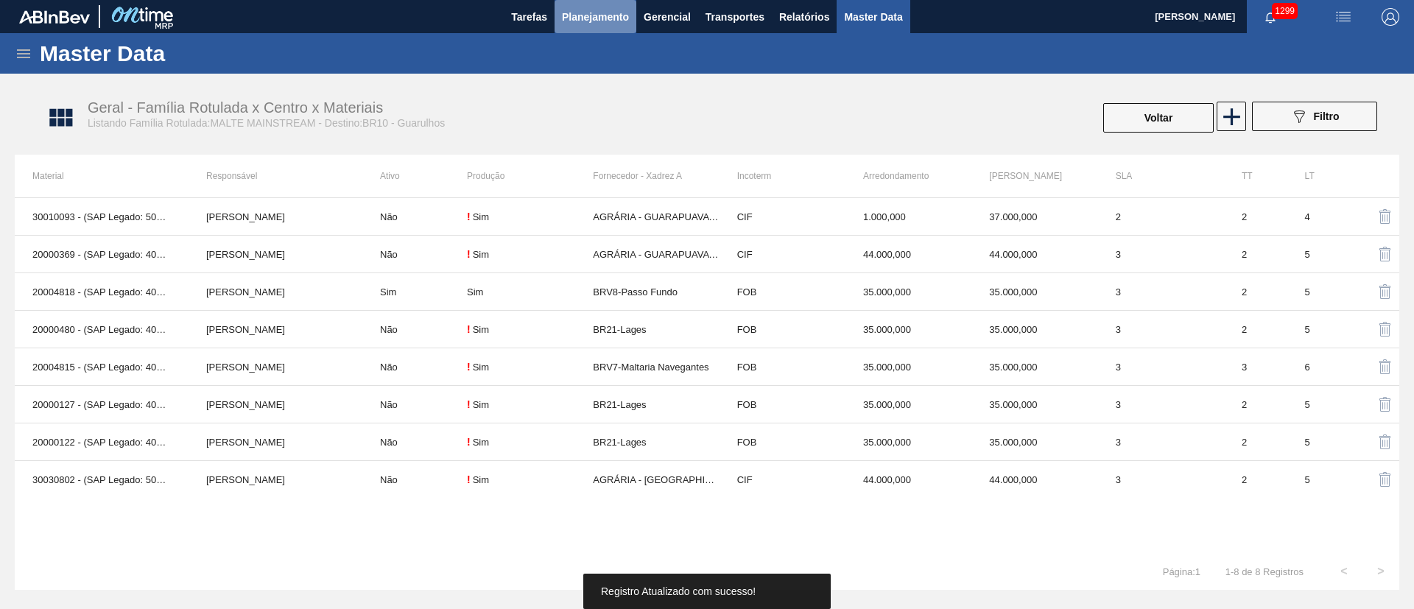
click at [589, 8] on span "Planejamento" at bounding box center [595, 17] width 67 height 18
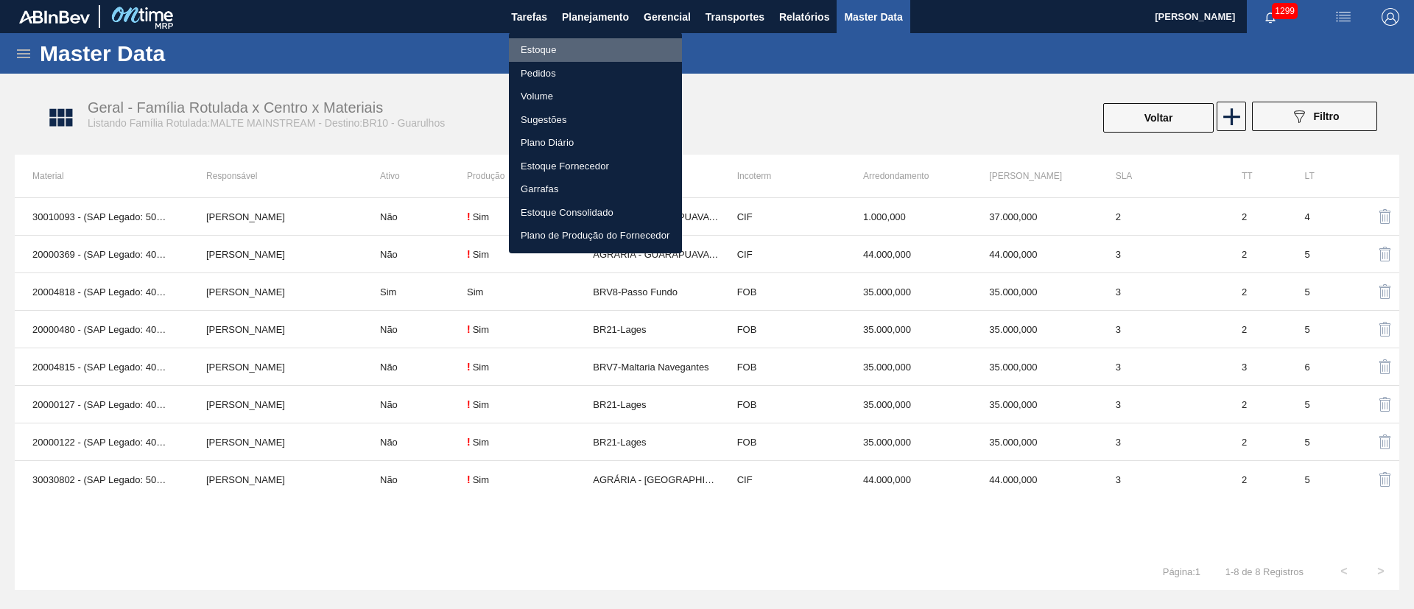
click at [550, 46] on li "Estoque" at bounding box center [595, 50] width 173 height 24
